Goal: Information Seeking & Learning: Understand process/instructions

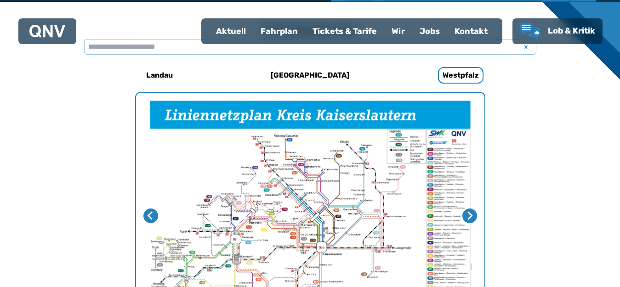
scroll to position [283, 0]
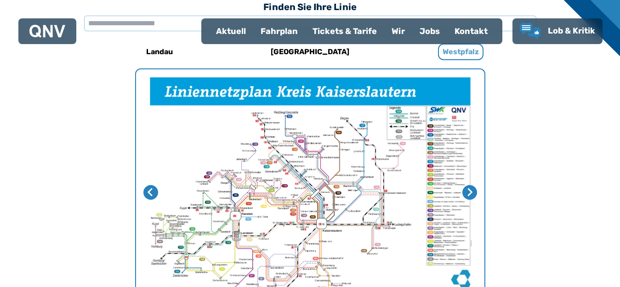
click at [455, 56] on h6 "Westpfalz" at bounding box center [460, 52] width 45 height 17
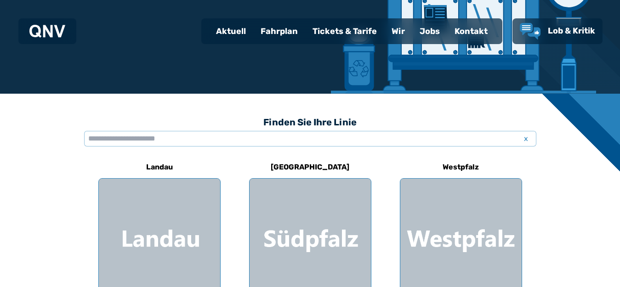
scroll to position [184, 0]
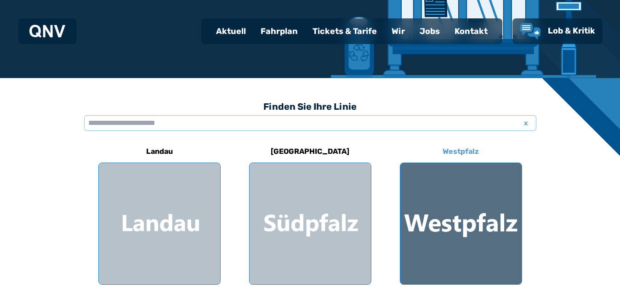
click at [457, 149] on h6 "Westpfalz" at bounding box center [461, 151] width 44 height 15
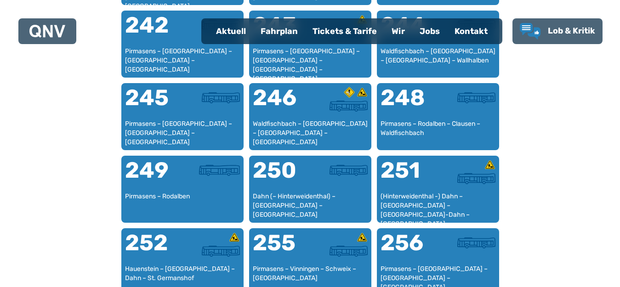
scroll to position [1063, 0]
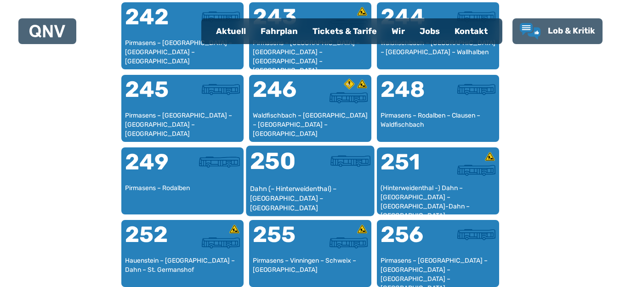
click at [289, 171] on div "250" at bounding box center [279, 167] width 60 height 34
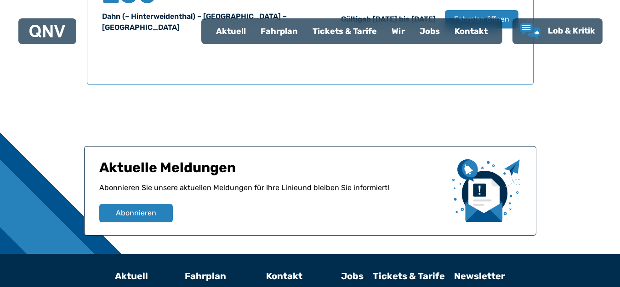
scroll to position [576, 0]
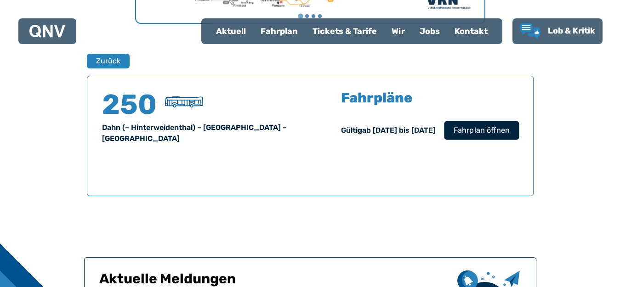
click at [504, 126] on span "Fahrplan öffnen" at bounding box center [481, 130] width 56 height 11
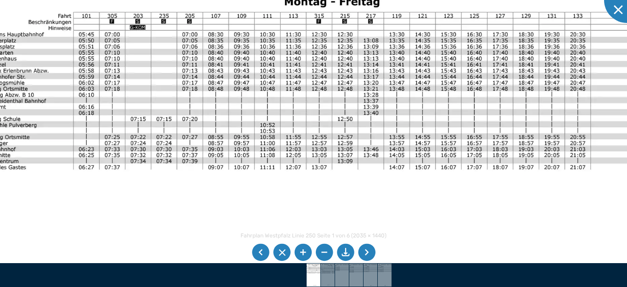
click at [507, 203] on img at bounding box center [304, 203] width 684 height 484
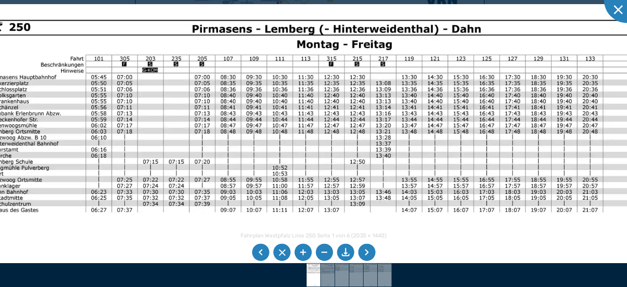
click at [269, 235] on div "Fahrplan Westpfalz Linie 250 Seite 1 von 6 (2035 × 1440) 73%" at bounding box center [313, 143] width 627 height 287
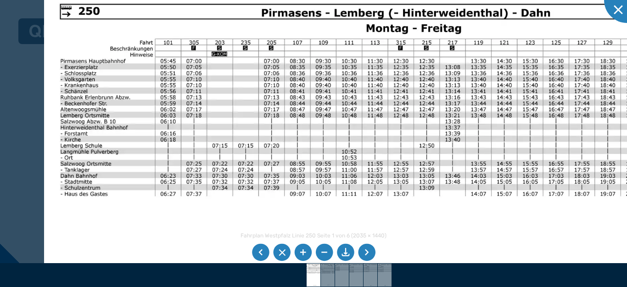
click at [253, 145] on img at bounding box center [386, 230] width 684 height 484
click at [366, 255] on li at bounding box center [366, 252] width 17 height 17
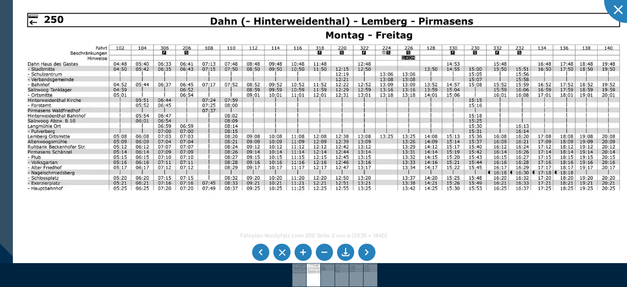
click at [287, 208] on img at bounding box center [324, 219] width 622 height 440
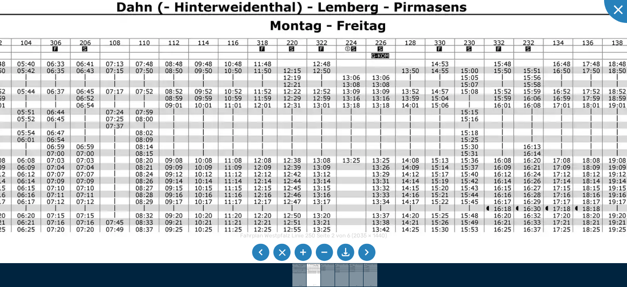
click at [158, 258] on img at bounding box center [267, 270] width 828 height 586
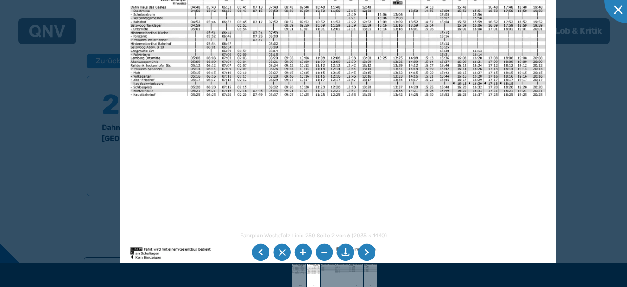
click at [450, 124] on img at bounding box center [338, 115] width 436 height 309
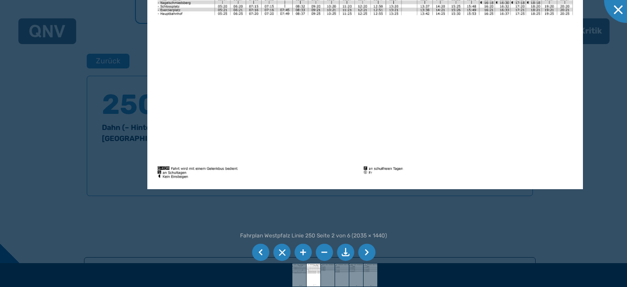
click at [467, 121] on img at bounding box center [365, 35] width 436 height 309
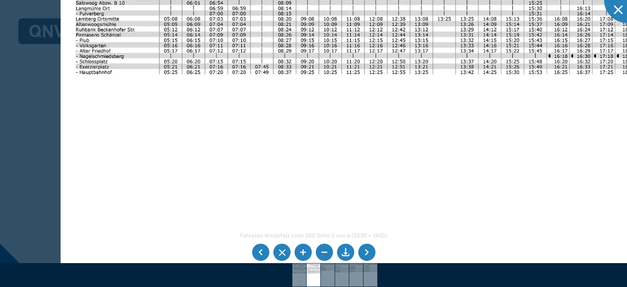
click at [365, 183] on img at bounding box center [380, 103] width 638 height 452
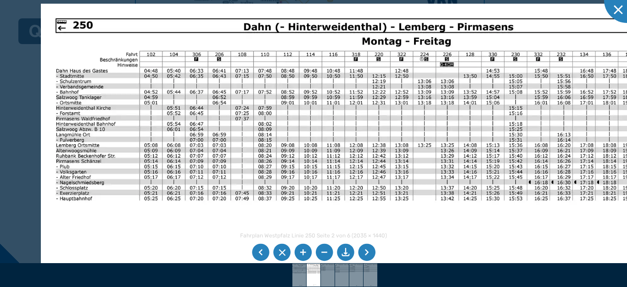
click at [444, 235] on img at bounding box center [360, 230] width 638 height 452
click at [367, 253] on li at bounding box center [366, 252] width 17 height 17
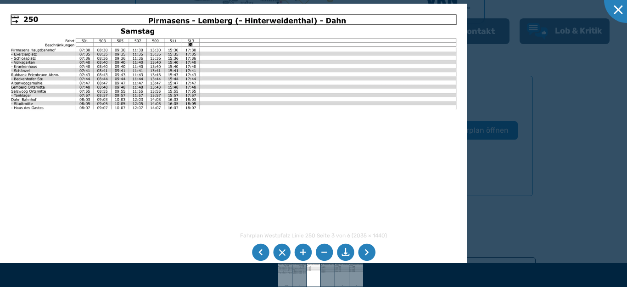
click at [367, 253] on li at bounding box center [366, 252] width 17 height 17
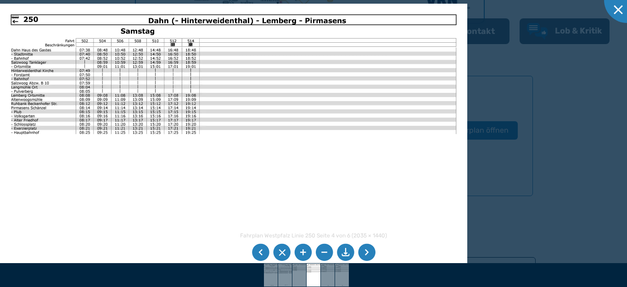
click at [367, 253] on li at bounding box center [366, 252] width 17 height 17
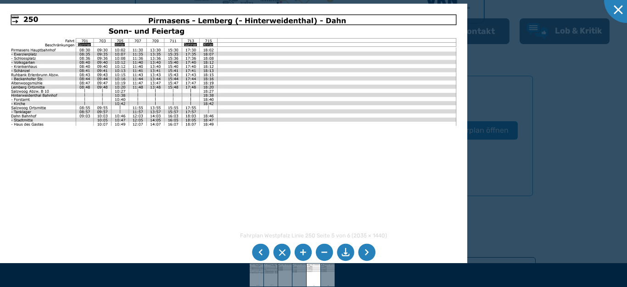
click at [367, 253] on li at bounding box center [366, 252] width 17 height 17
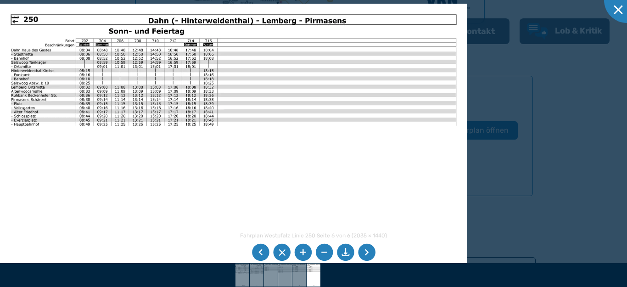
click at [367, 252] on li at bounding box center [366, 252] width 17 height 17
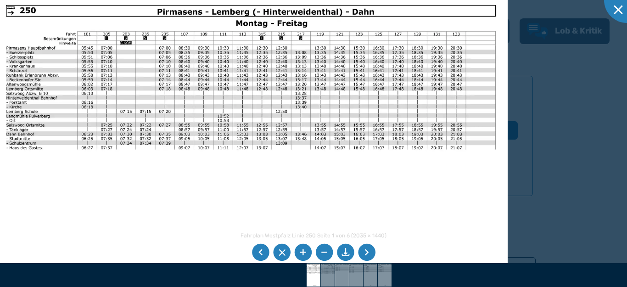
click at [288, 113] on img at bounding box center [251, 175] width 514 height 364
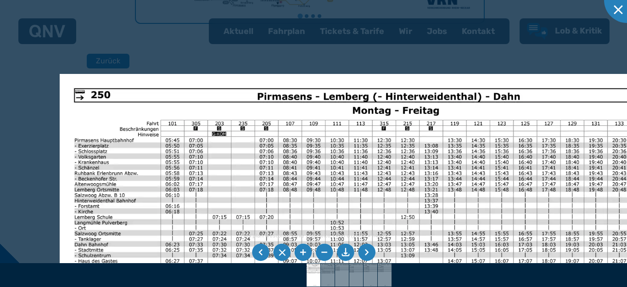
click at [368, 254] on li at bounding box center [366, 252] width 17 height 17
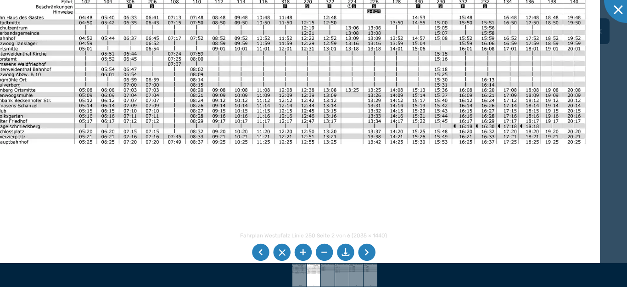
click at [467, 151] on img at bounding box center [289, 172] width 622 height 440
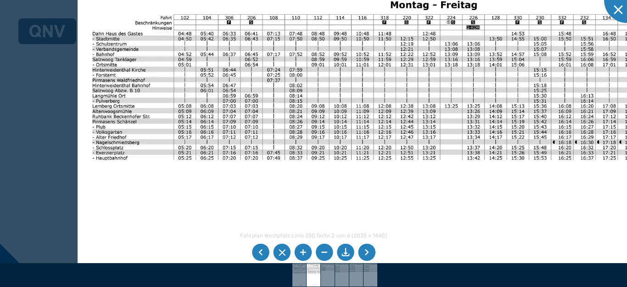
click at [186, 172] on img at bounding box center [389, 188] width 622 height 440
click at [619, 8] on div at bounding box center [627, 0] width 46 height 46
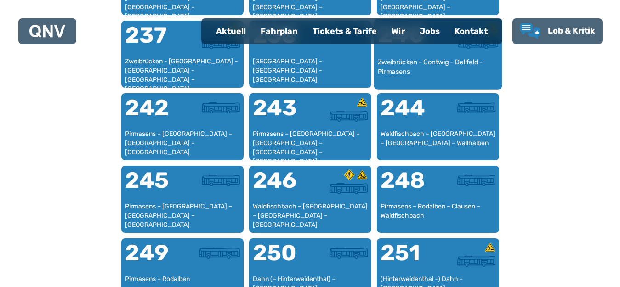
scroll to position [1156, 0]
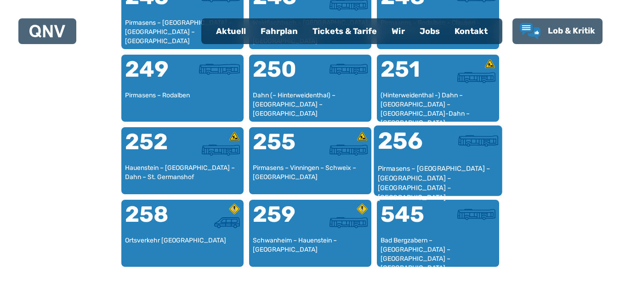
click at [404, 141] on div "256" at bounding box center [407, 147] width 60 height 34
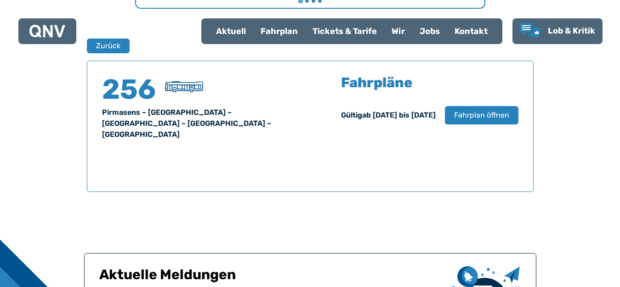
scroll to position [605, 0]
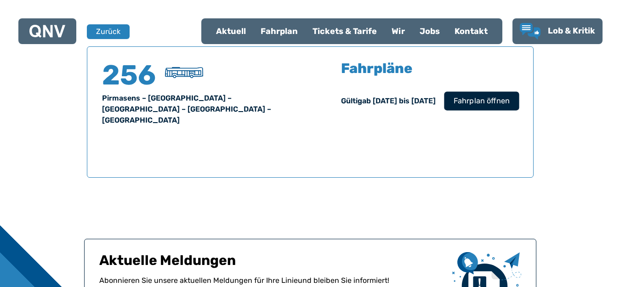
click at [478, 107] on button "Fahrplan öffnen" at bounding box center [481, 100] width 75 height 19
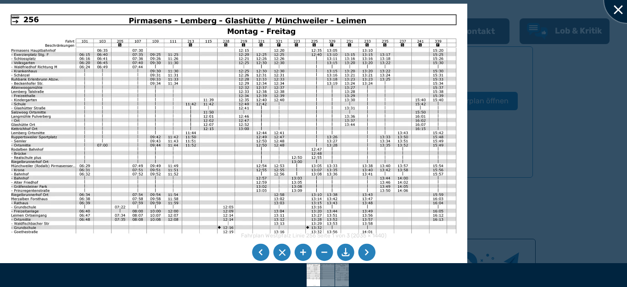
click at [619, 9] on div at bounding box center [627, 0] width 46 height 46
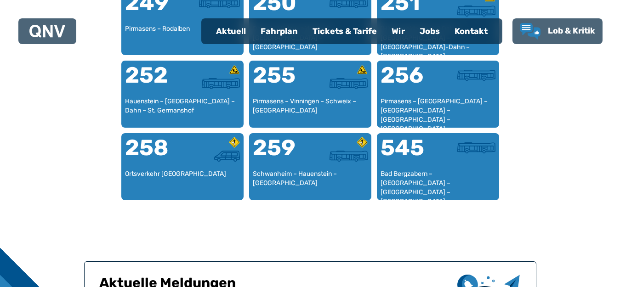
scroll to position [1201, 0]
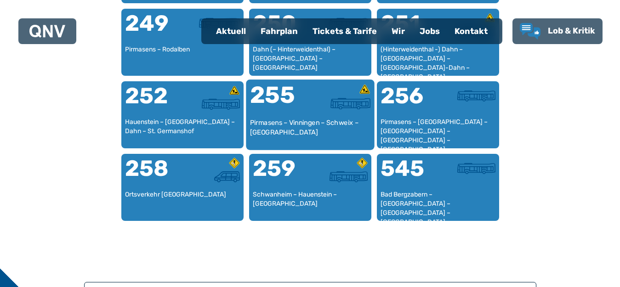
click at [272, 102] on div "255" at bounding box center [279, 101] width 60 height 34
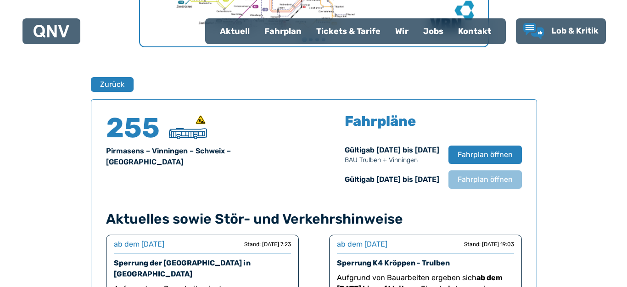
scroll to position [605, 0]
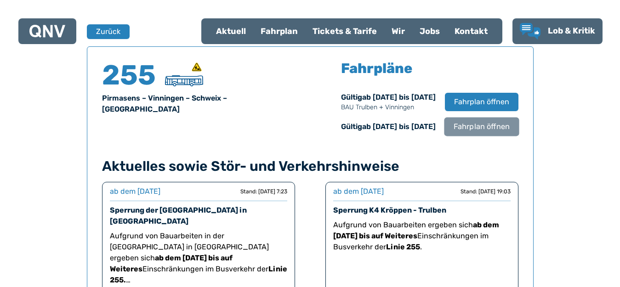
click at [492, 126] on span "Fahrplan öffnen" at bounding box center [481, 126] width 56 height 11
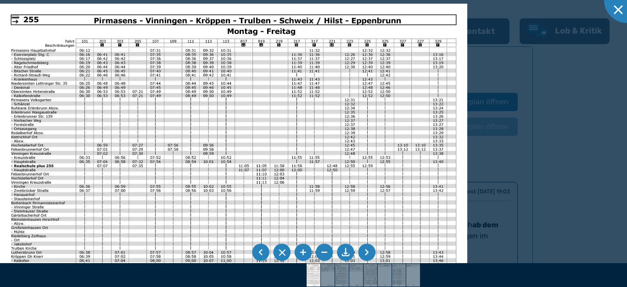
click at [369, 251] on li at bounding box center [366, 252] width 17 height 17
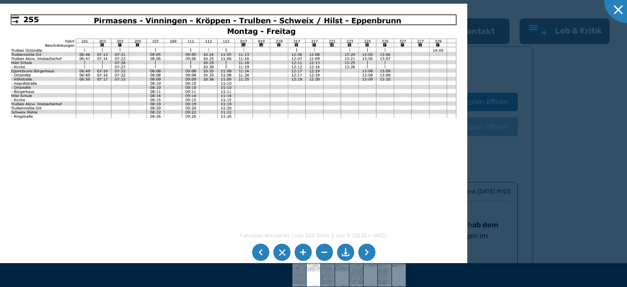
click at [262, 250] on li at bounding box center [260, 252] width 17 height 17
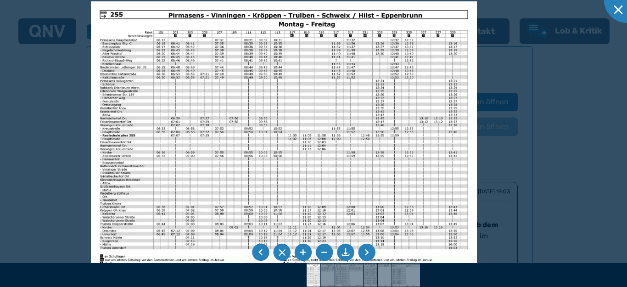
click at [366, 254] on li at bounding box center [366, 252] width 17 height 17
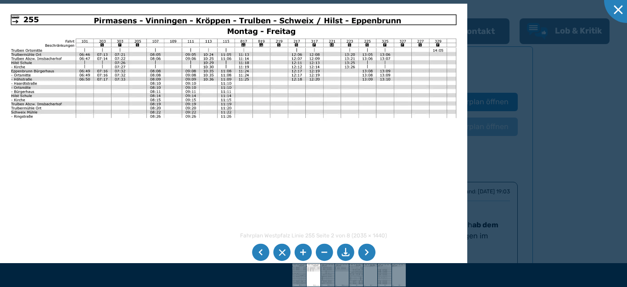
click at [366, 254] on li at bounding box center [366, 252] width 17 height 17
